Goal: Information Seeking & Learning: Compare options

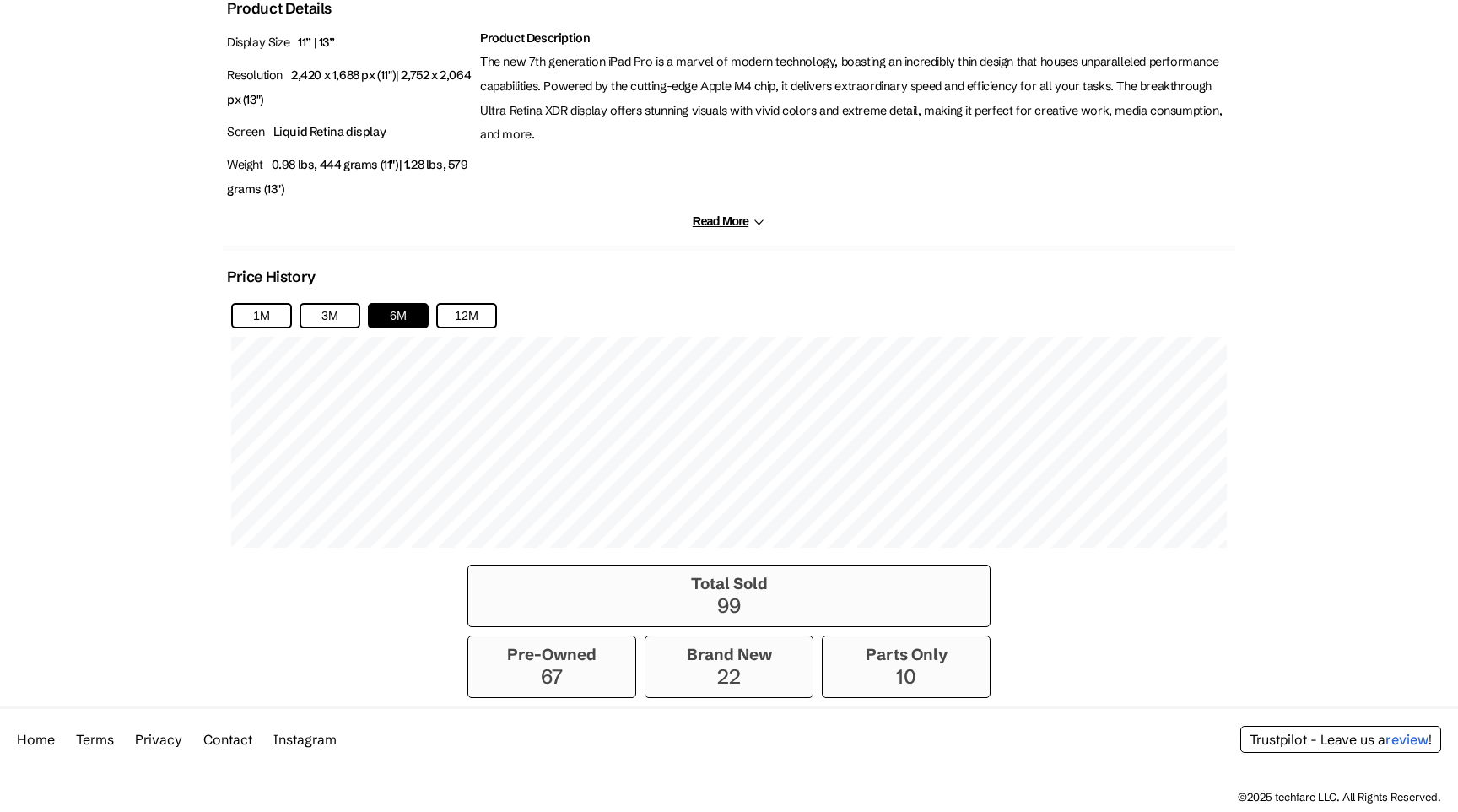
scroll to position [1019, 0]
click at [869, 143] on div "Product Description The new 7th generation iPad Pro is a marvel of modern techn…" at bounding box center [855, 120] width 760 height 189
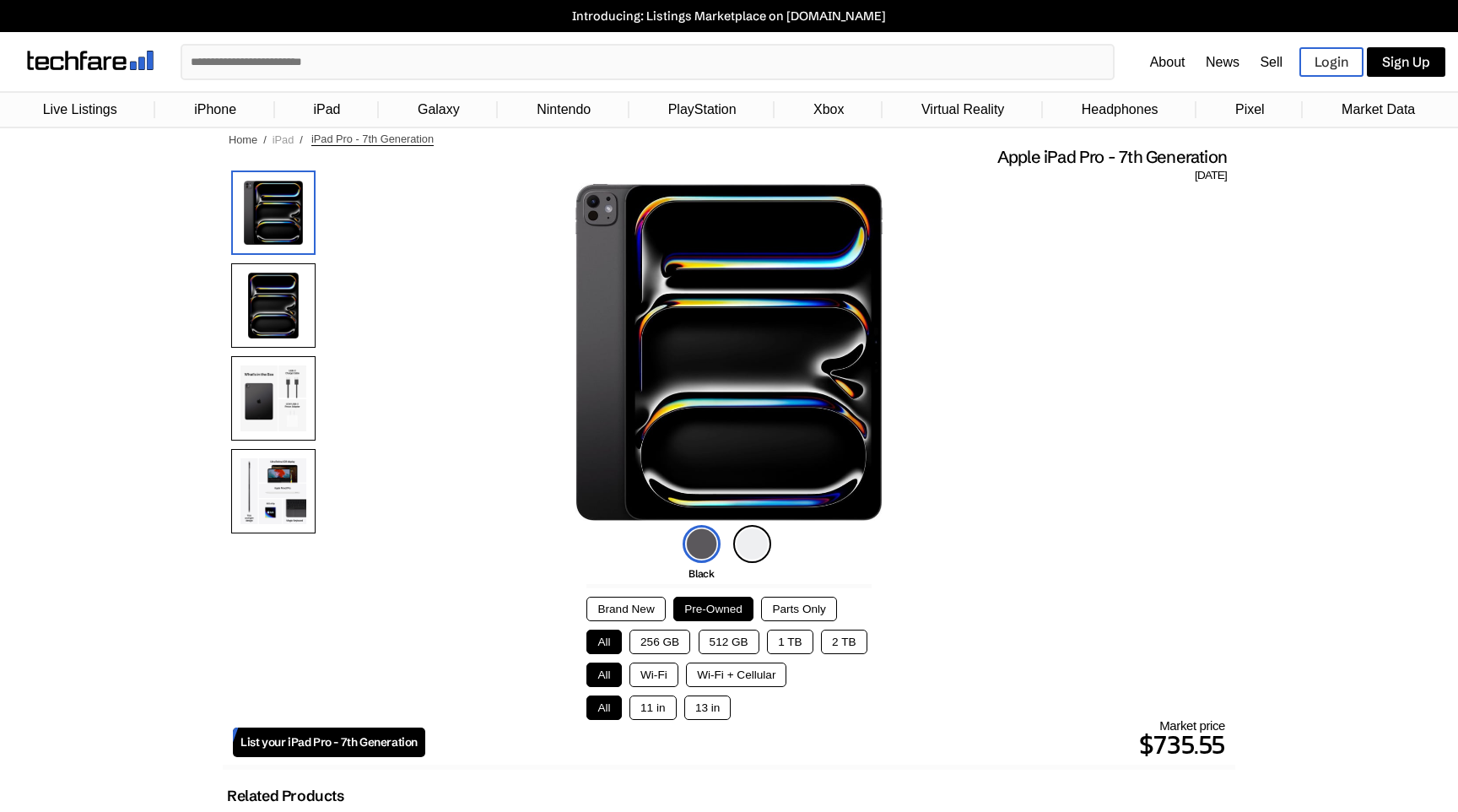
click at [281, 137] on link "iPad" at bounding box center [284, 139] width 22 height 13
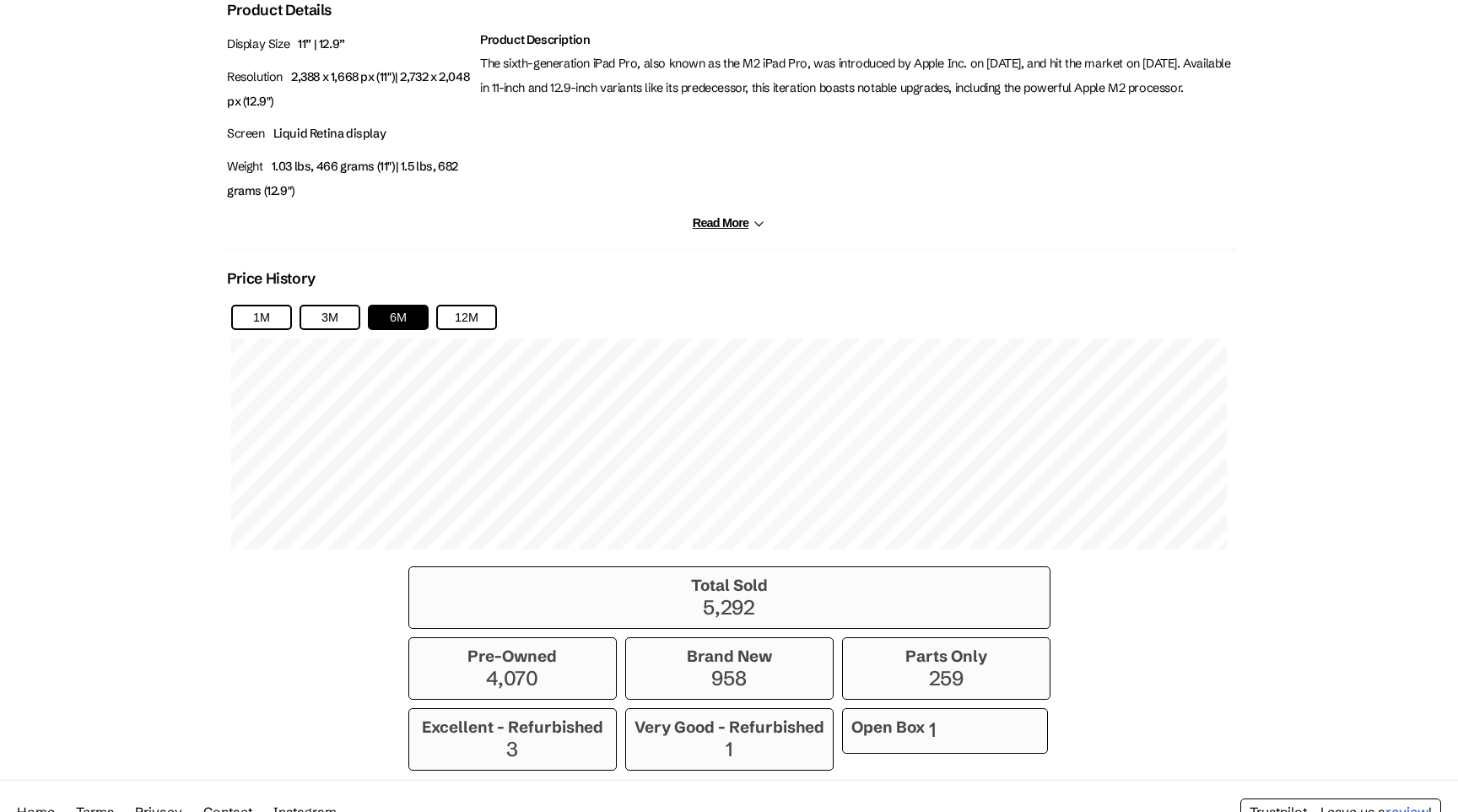
scroll to position [1016, 0]
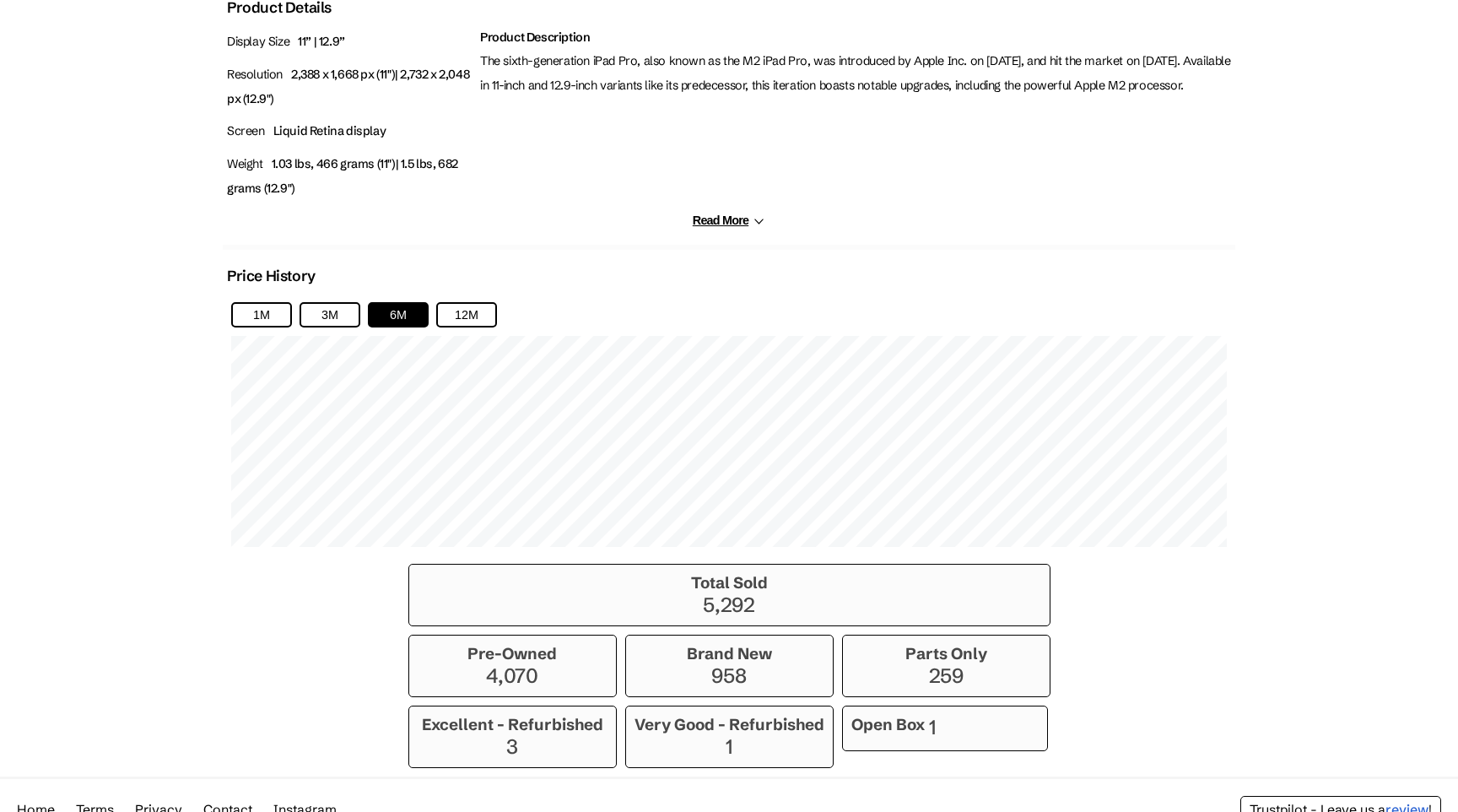
click at [445, 727] on h3 "Excellent - Refurbished" at bounding box center [513, 725] width 190 height 20
click at [486, 729] on h3 "Excellent - Refurbished" at bounding box center [513, 725] width 190 height 20
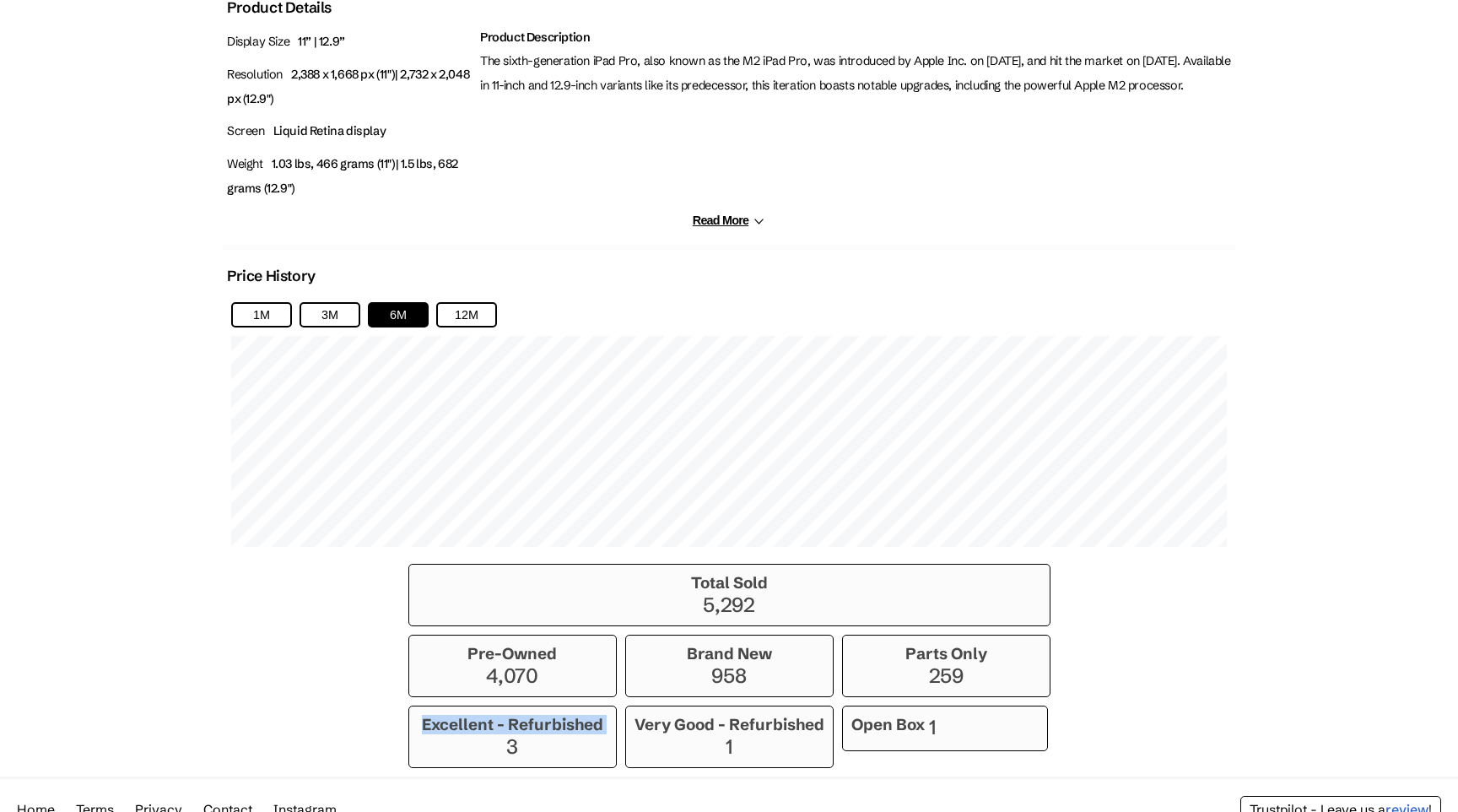
click at [486, 729] on h3 "Excellent - Refurbished" at bounding box center [513, 725] width 190 height 20
click at [690, 734] on h3 "Very Good - Refurbished" at bounding box center [729, 725] width 190 height 20
copy div "Very Good - Refurbished"
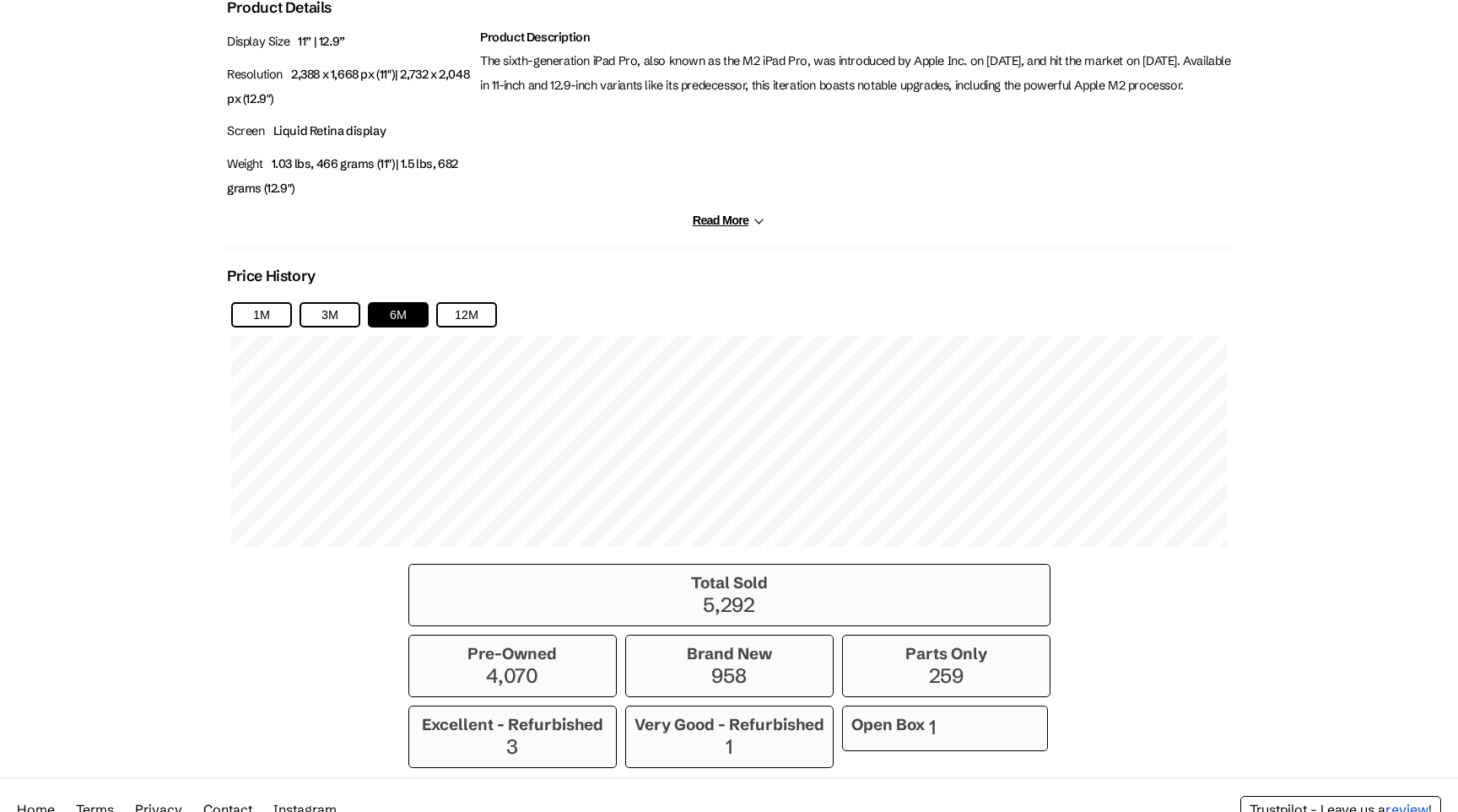
click at [529, 725] on h3 "Excellent - Refurbished" at bounding box center [513, 725] width 190 height 20
copy h3 "Refurbished"
